Goal: Communication & Community: Answer question/provide support

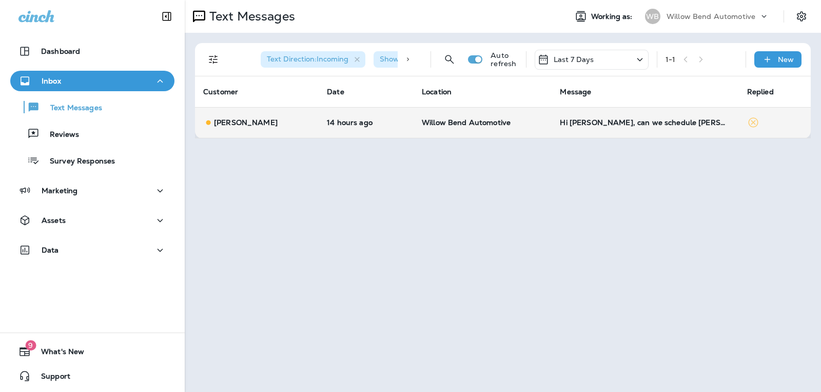
click at [638, 124] on div "Hi [PERSON_NAME], can we schedule [PERSON_NAME]'s Lexus for the $15 off oil cha…" at bounding box center [645, 122] width 170 height 8
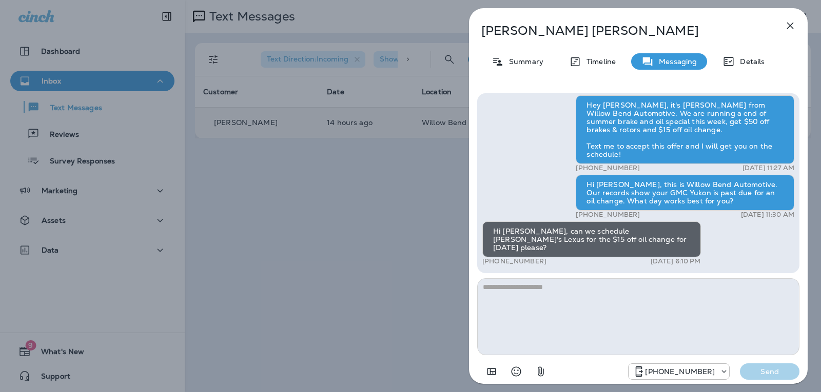
click at [573, 289] on textarea at bounding box center [638, 317] width 322 height 77
type textarea "*"
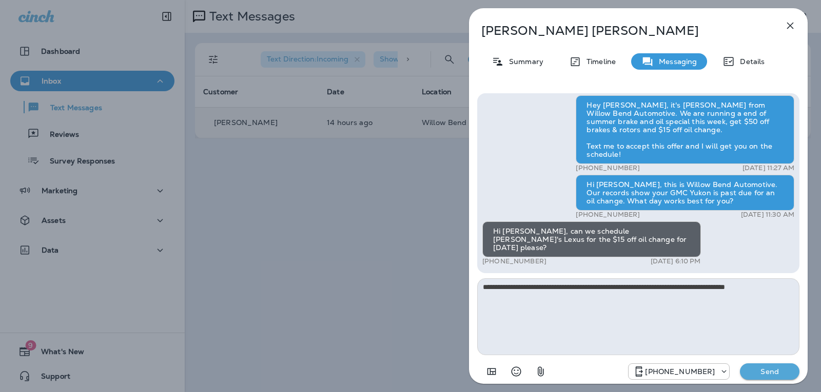
type textarea "**********"
click at [777, 368] on p "Send" at bounding box center [769, 371] width 43 height 9
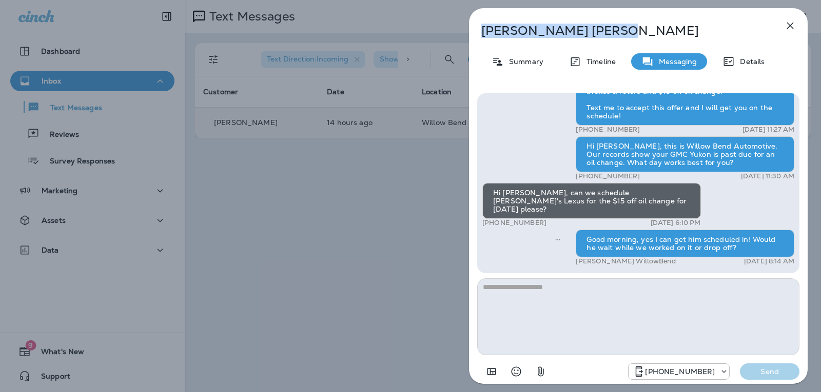
click at [798, 21] on div "[PERSON_NAME] Summary Timeline Messaging Details Hello [PERSON_NAME], This is W…" at bounding box center [638, 196] width 339 height 376
click at [790, 22] on icon "button" at bounding box center [790, 25] width 12 height 12
